Goal: Information Seeking & Learning: Learn about a topic

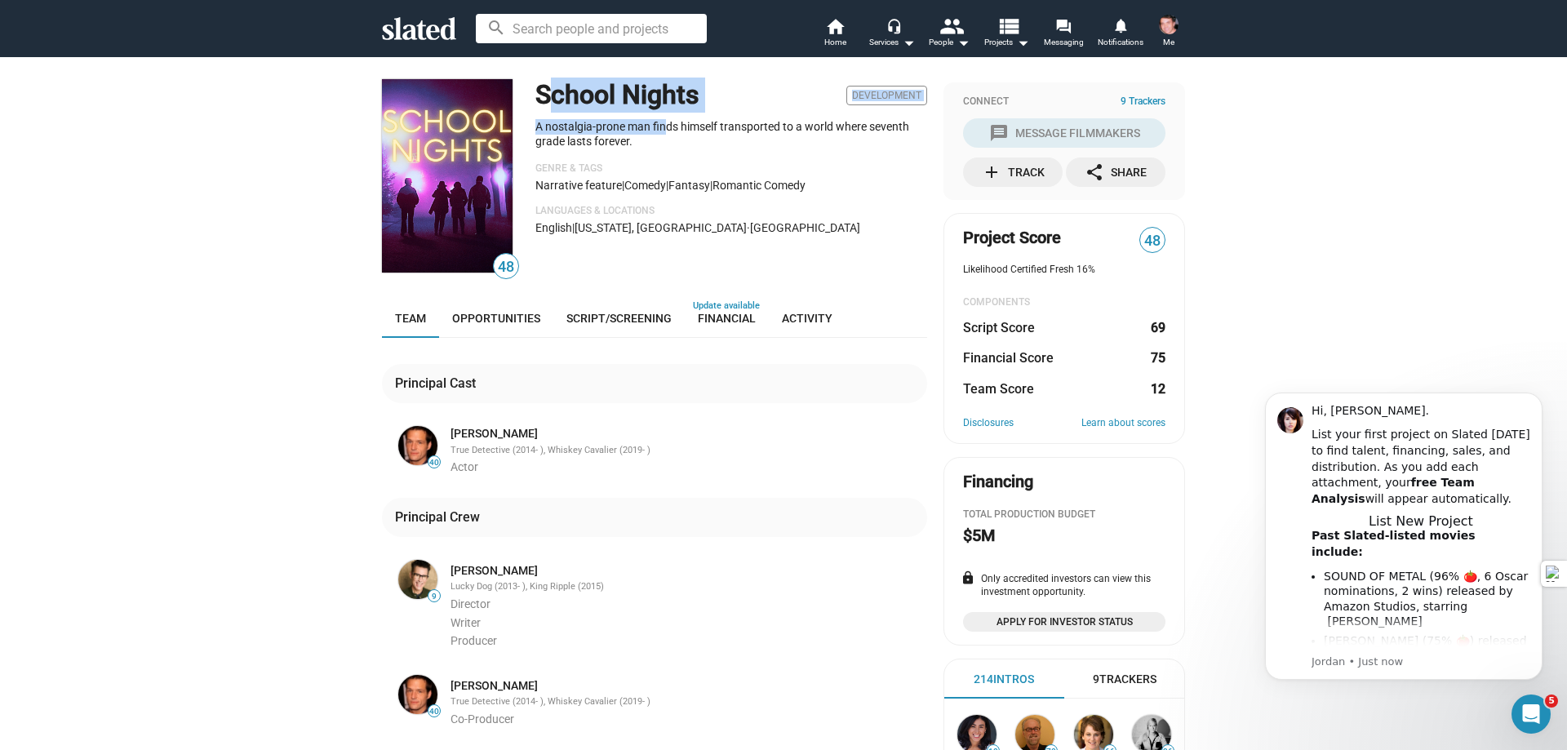
drag, startPoint x: 659, startPoint y: 133, endPoint x: 552, endPoint y: 109, distance: 110.5
click at [538, 100] on div "School Nights Development A nostalgia-prone man finds himself transported to a …" at bounding box center [731, 177] width 392 height 197
click at [708, 160] on div "School Nights Development A nostalgia-prone man finds himself transported to a …" at bounding box center [731, 177] width 392 height 197
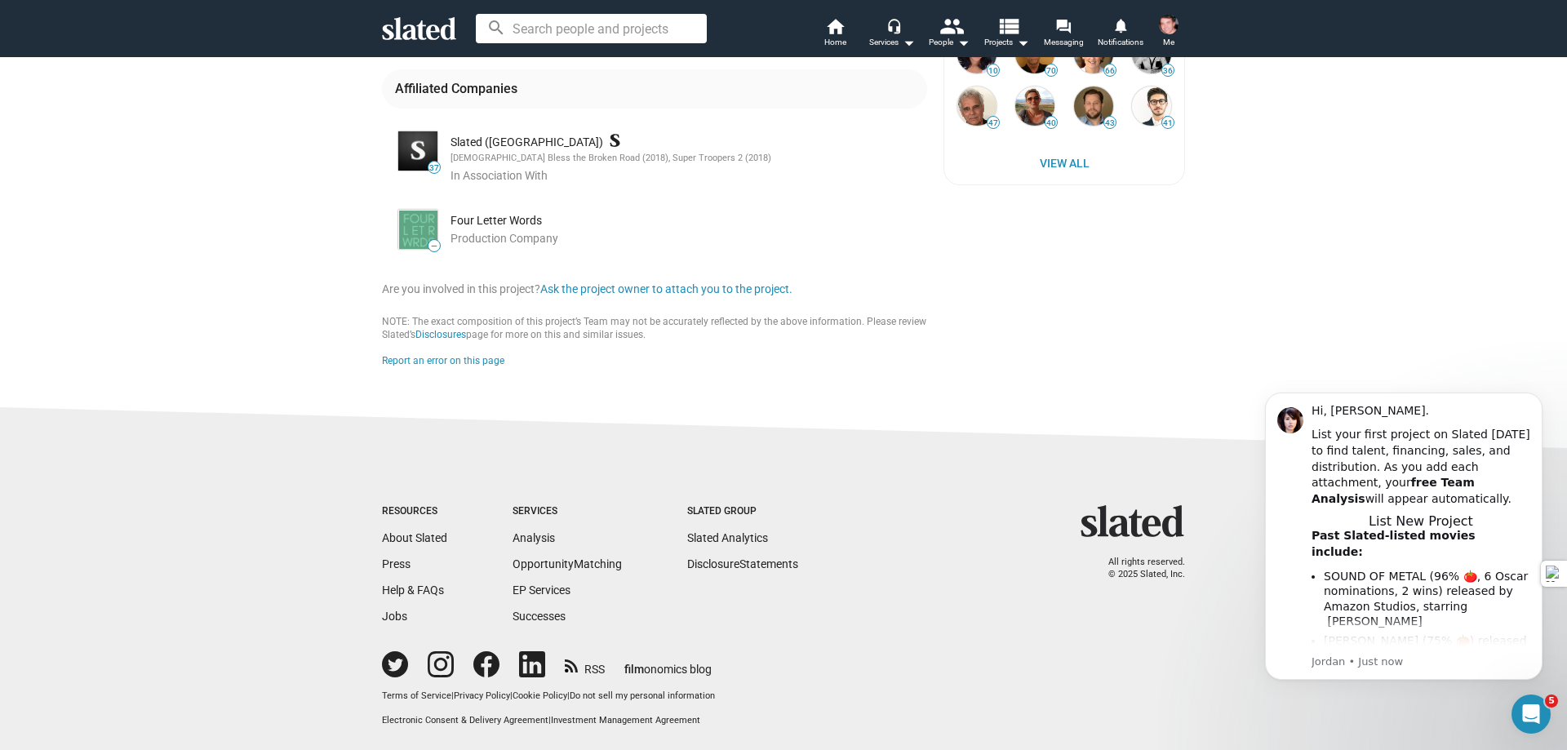
scroll to position [195, 0]
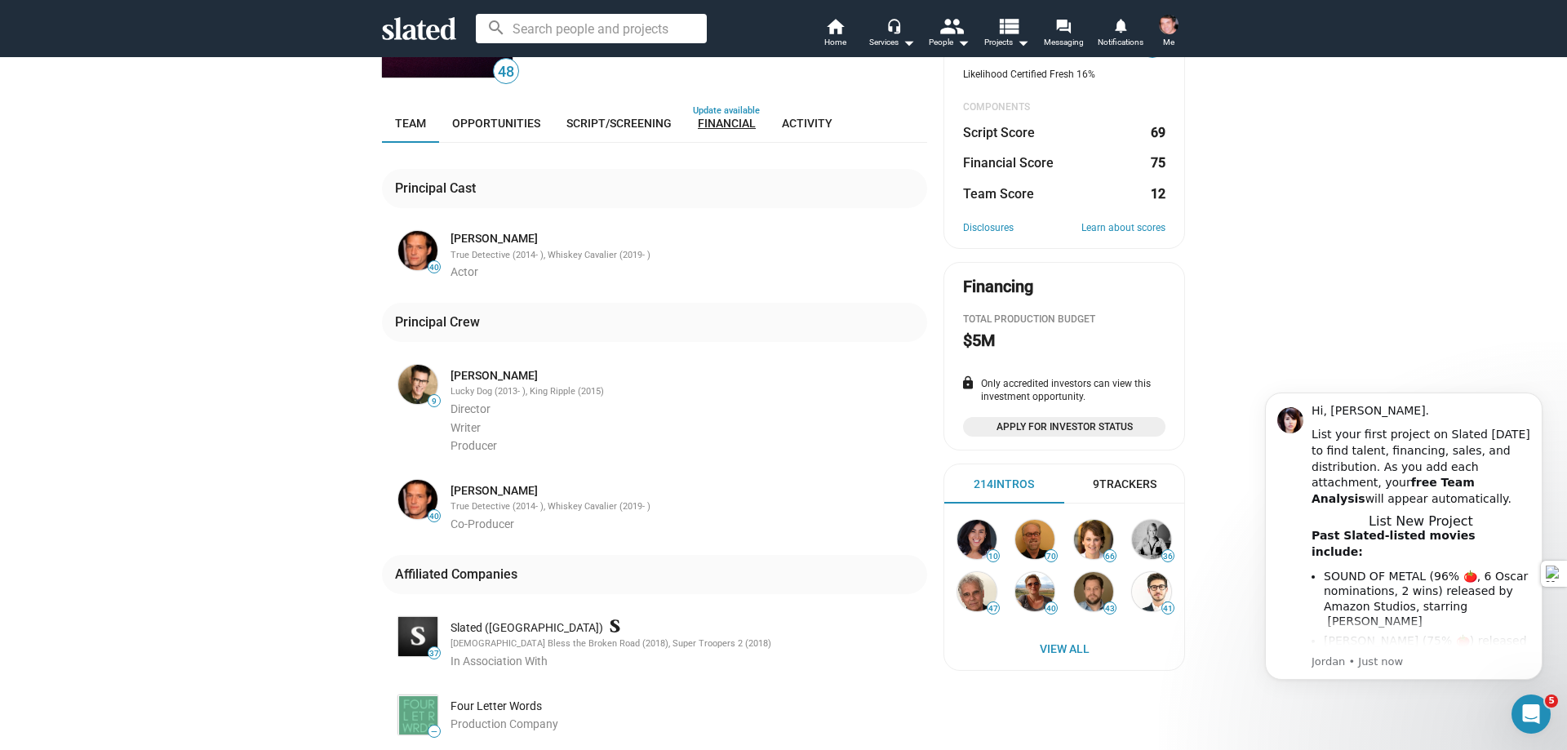
click at [713, 125] on span "Financial" at bounding box center [727, 123] width 58 height 13
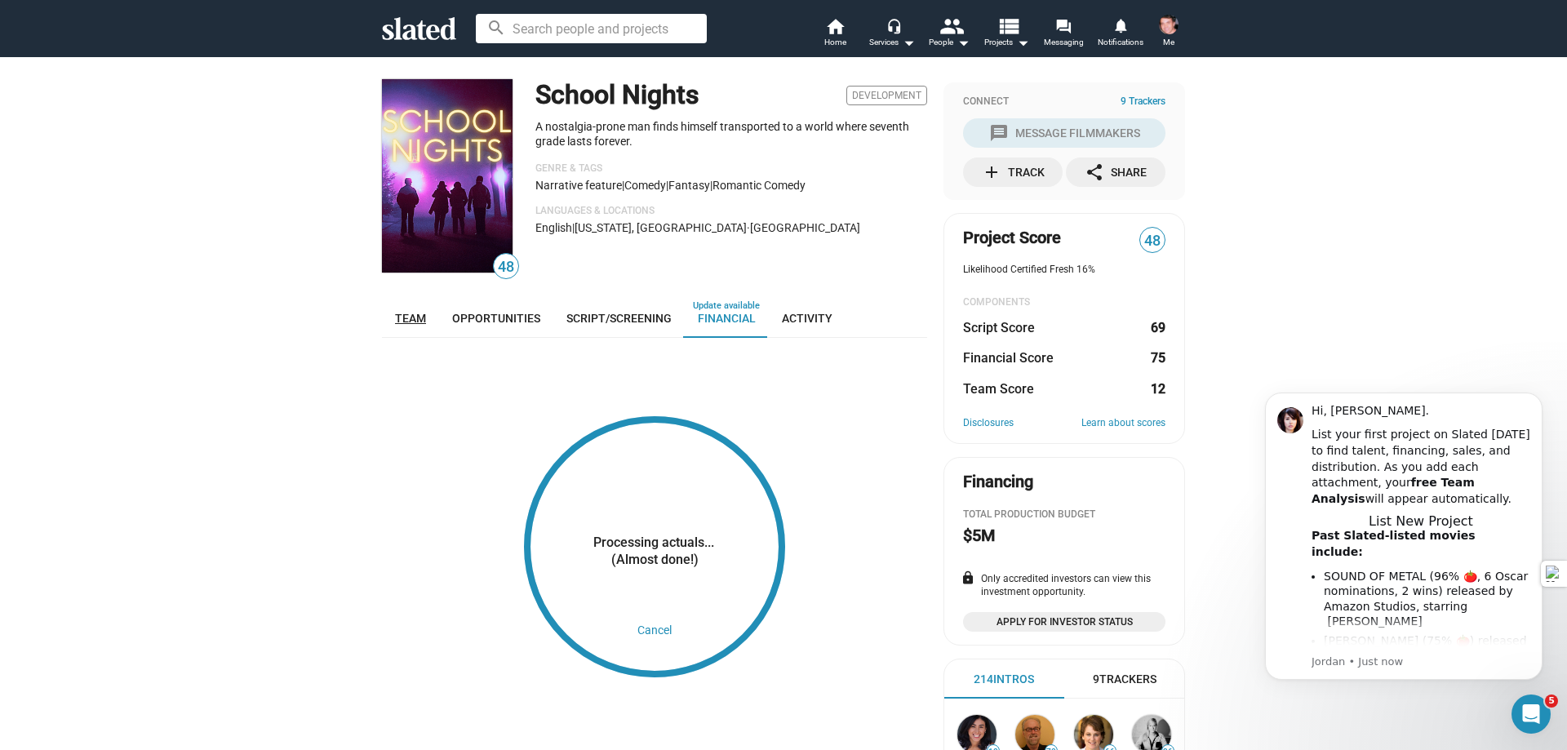
click at [398, 320] on span "Team" at bounding box center [410, 318] width 31 height 13
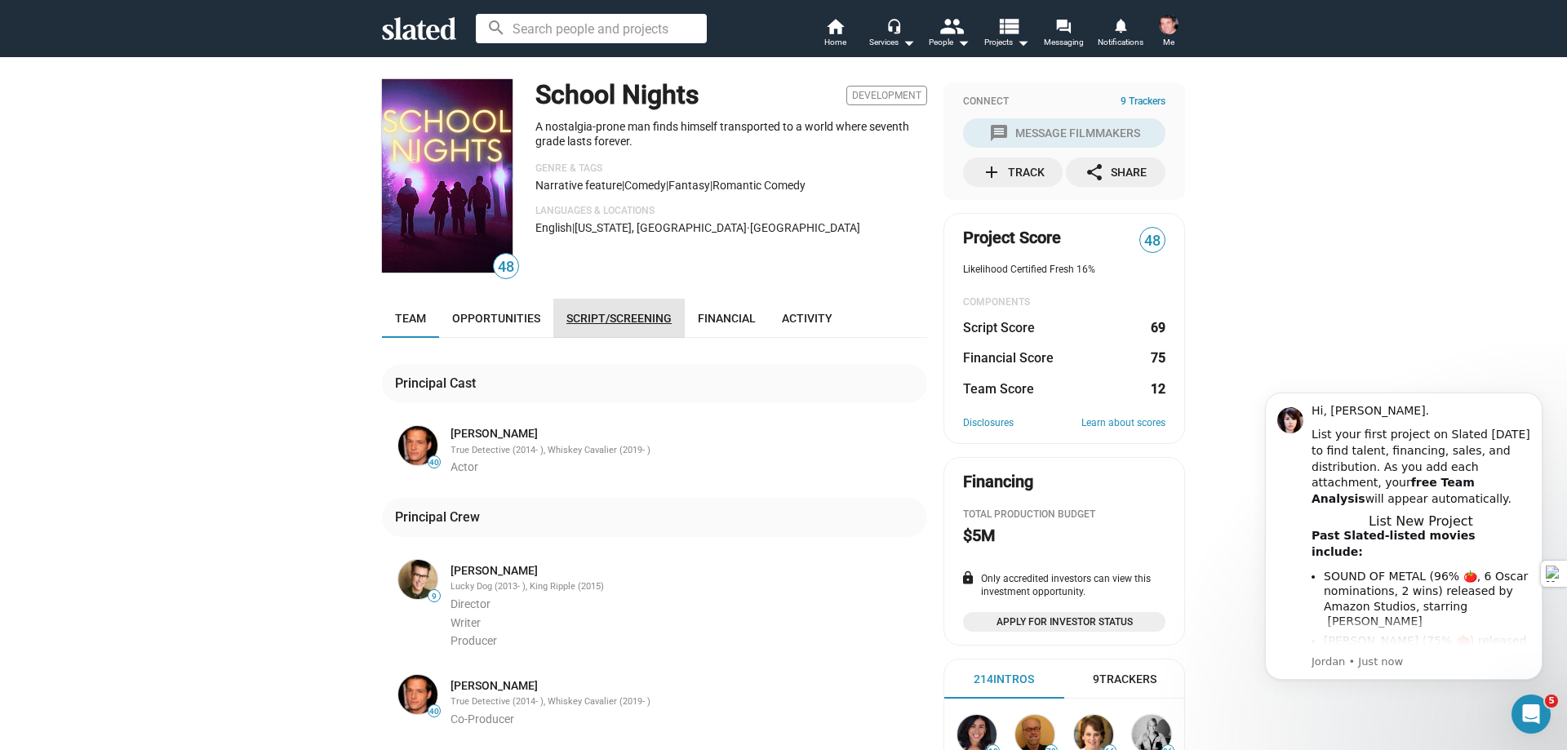
click at [624, 313] on span "Script/Screening" at bounding box center [618, 318] width 105 height 13
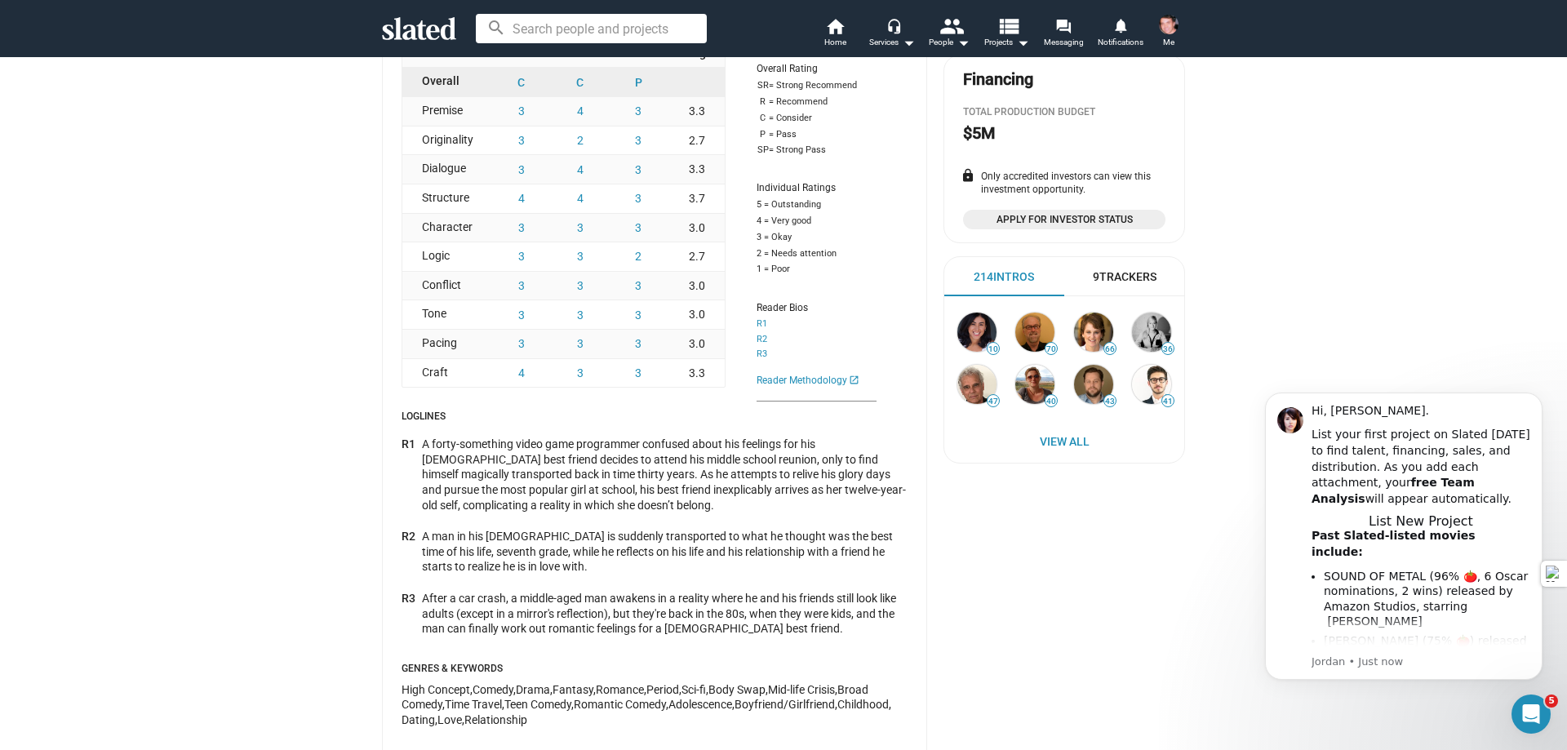
scroll to position [569, 0]
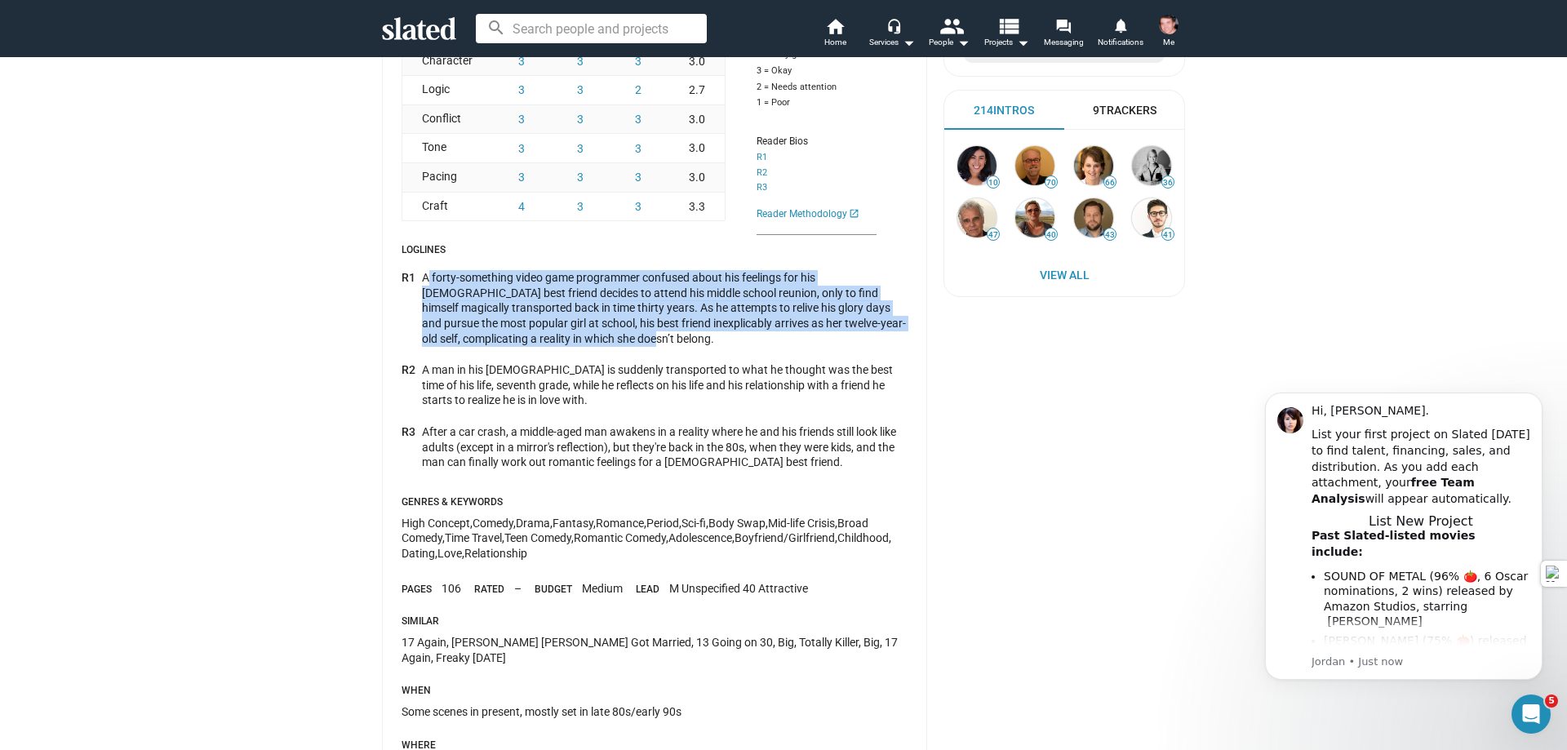
drag, startPoint x: 419, startPoint y: 276, endPoint x: 535, endPoint y: 311, distance: 121.1
click at [648, 348] on div "R1 A forty-something video game programmer confused about his feelings for his …" at bounding box center [655, 316] width 506 height 92
click at [592, 322] on div "A forty-something video game programmer confused about his feelings for his [DE…" at bounding box center [665, 308] width 486 height 76
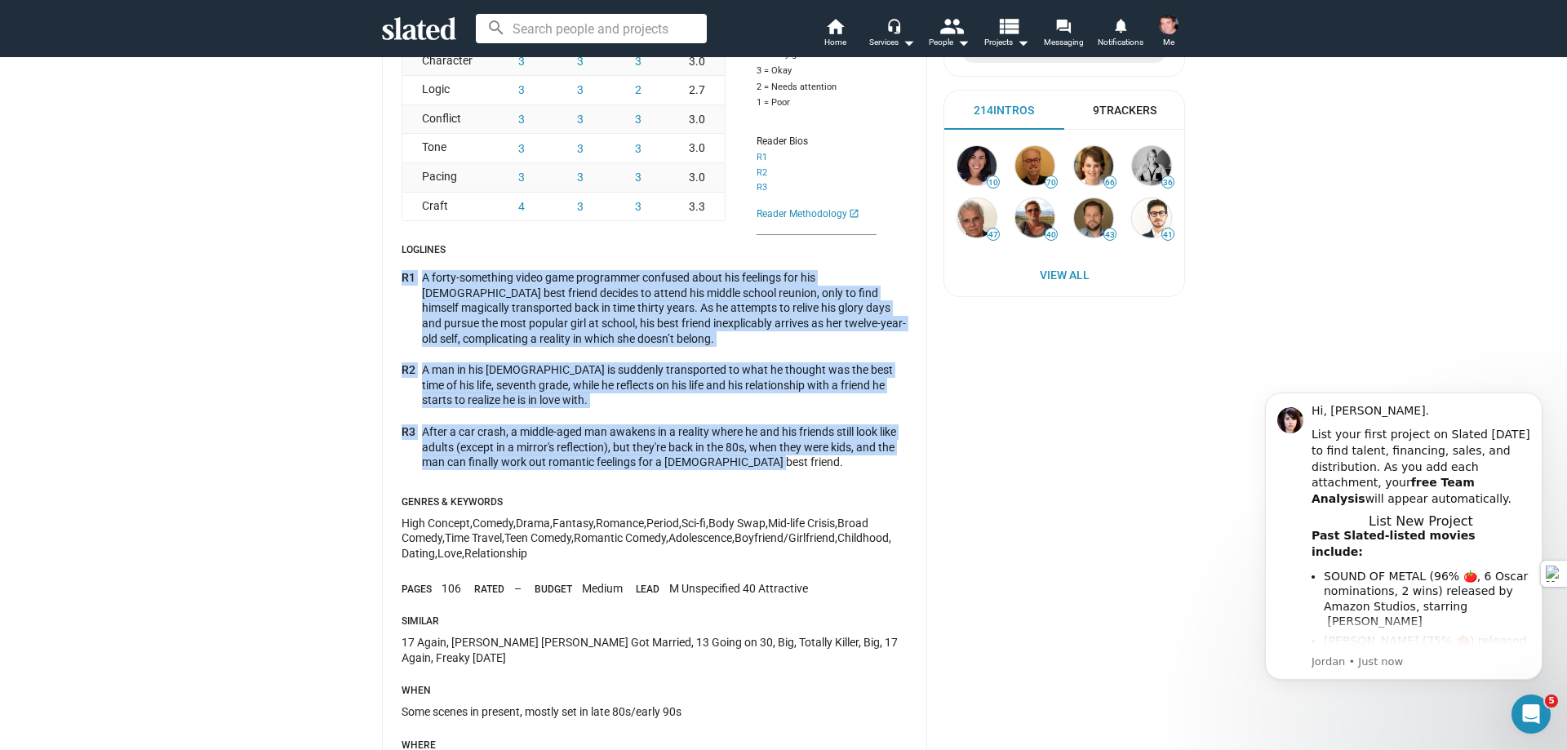
drag, startPoint x: 767, startPoint y: 467, endPoint x: 378, endPoint y: 286, distance: 429.0
copy div "R1 A forty-something video game programmer confused about his feelings for his …"
click at [813, 340] on div "A forty-something video game programmer confused about his feelings for his [DE…" at bounding box center [665, 308] width 486 height 76
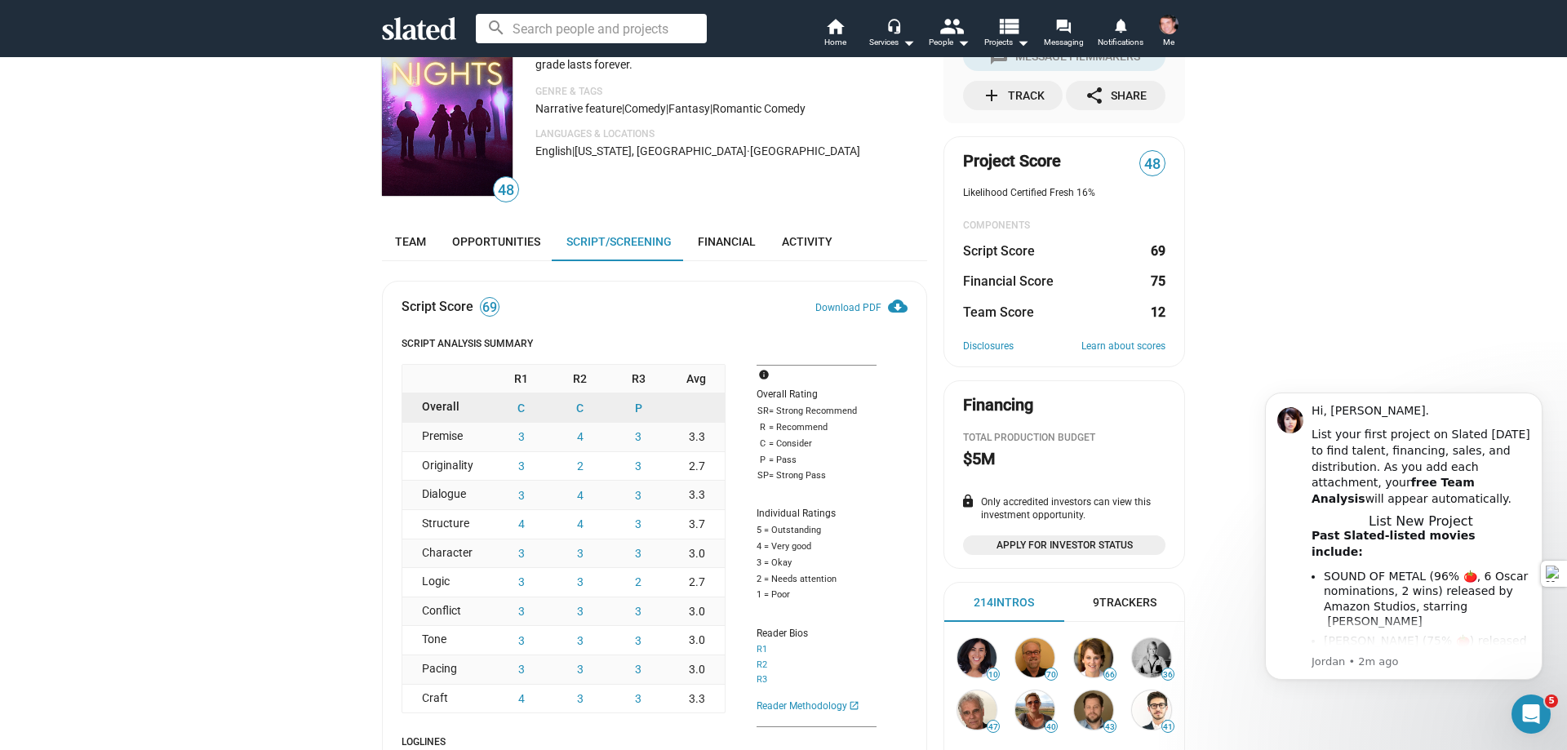
scroll to position [0, 0]
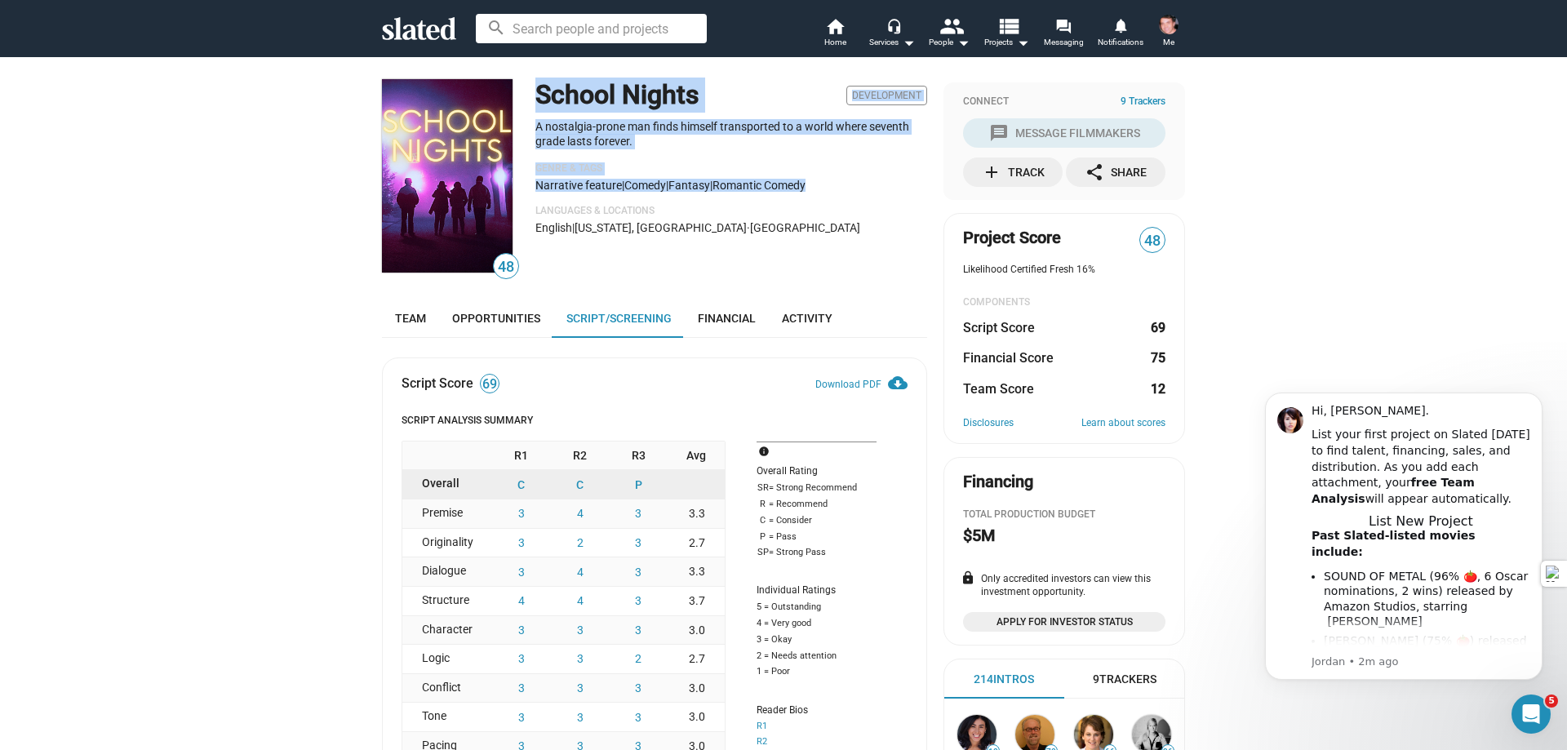
drag, startPoint x: 530, startPoint y: 93, endPoint x: 828, endPoint y: 189, distance: 313.6
click at [828, 189] on div "School Nights Development A nostalgia-prone man finds himself transported to a …" at bounding box center [731, 177] width 392 height 197
copy div "School Nights Development A nostalgia-prone man finds himself transported to a …"
